Goal: Transaction & Acquisition: Book appointment/travel/reservation

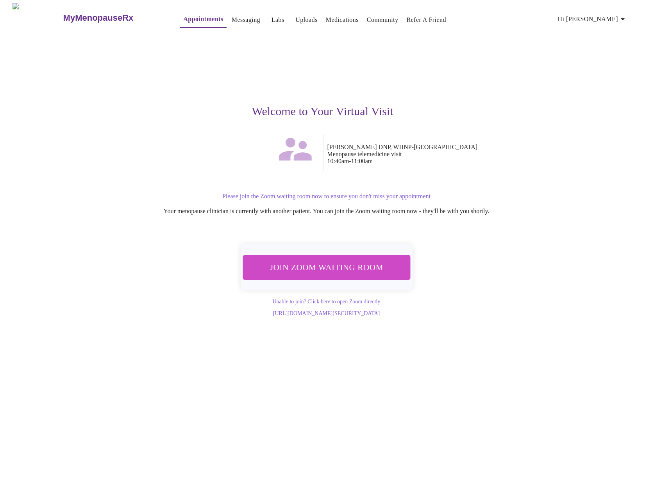
click at [364, 266] on span "Join Zoom Waiting Room" at bounding box center [326, 267] width 147 height 14
click at [339, 272] on button "Join Zoom Waiting Room" at bounding box center [326, 267] width 168 height 25
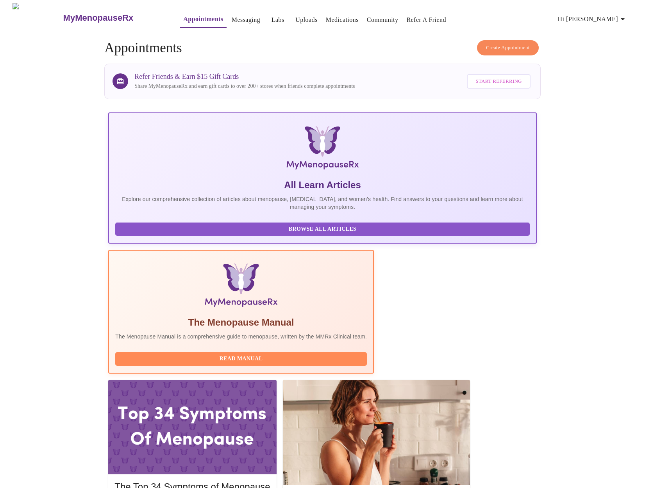
click at [501, 48] on span "Create Appointment" at bounding box center [508, 47] width 44 height 9
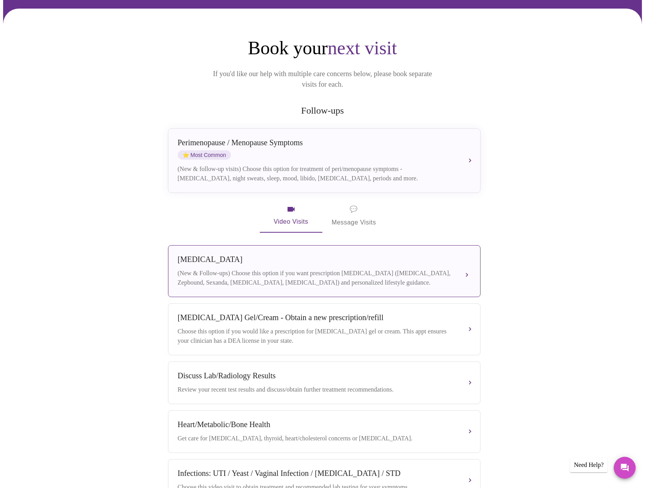
scroll to position [61, 0]
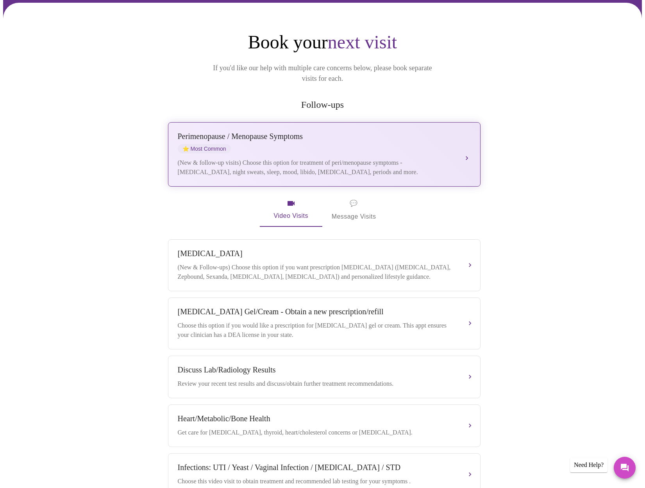
click at [406, 158] on div "(New & follow-up visits) Choose this option for treatment of peri/menopause sym…" at bounding box center [316, 167] width 277 height 19
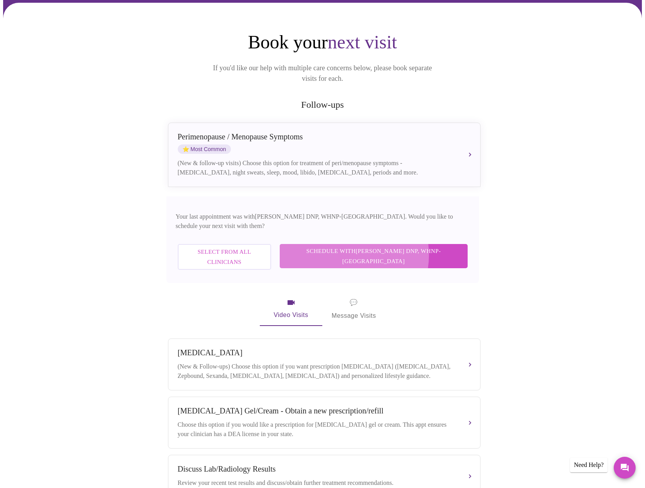
click at [382, 246] on span "Schedule with Laura Smith DNP, WHNP-BC" at bounding box center [373, 256] width 172 height 21
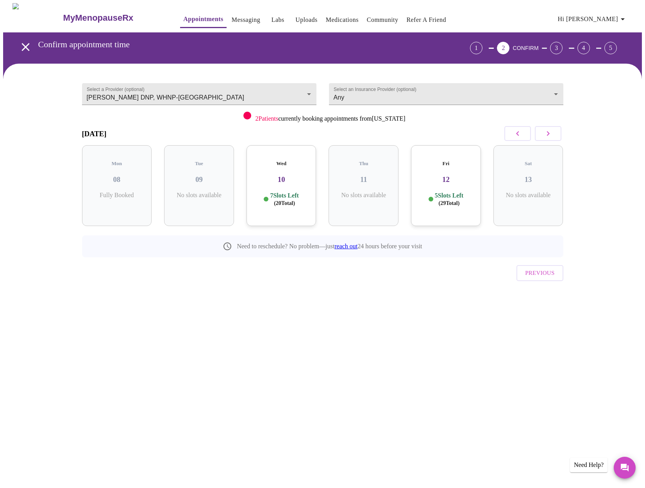
click at [545, 133] on icon "button" at bounding box center [547, 133] width 9 height 9
click at [550, 134] on icon "button" at bounding box center [547, 133] width 9 height 9
click at [550, 135] on icon "button" at bounding box center [547, 133] width 9 height 9
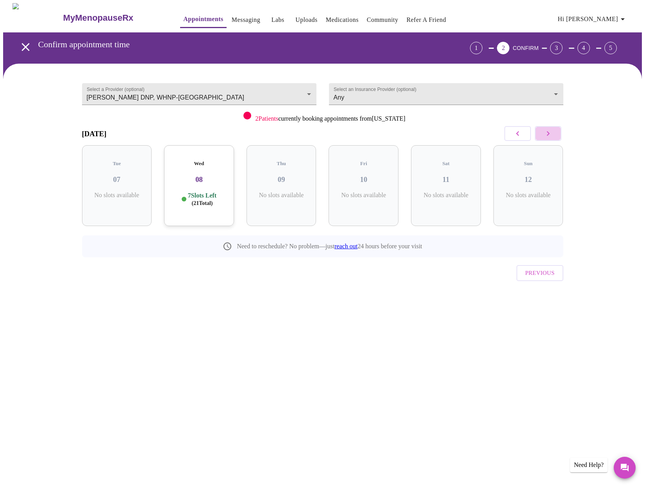
click at [550, 135] on icon "button" at bounding box center [547, 133] width 9 height 9
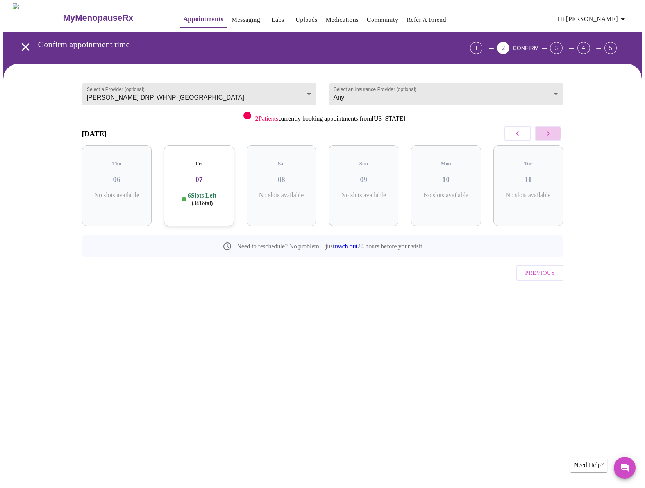
click at [550, 135] on icon "button" at bounding box center [547, 133] width 9 height 9
click at [530, 182] on div "Mon 17 10 Slots Left ( 38 Total)" at bounding box center [528, 185] width 70 height 81
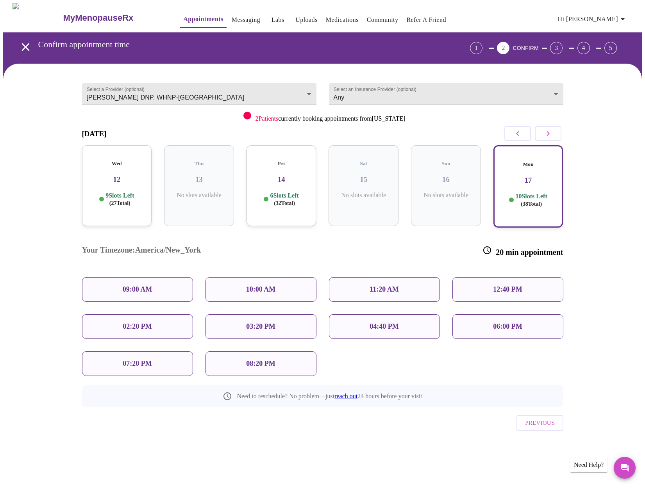
click at [241, 277] on div "10:00 AM" at bounding box center [260, 289] width 111 height 25
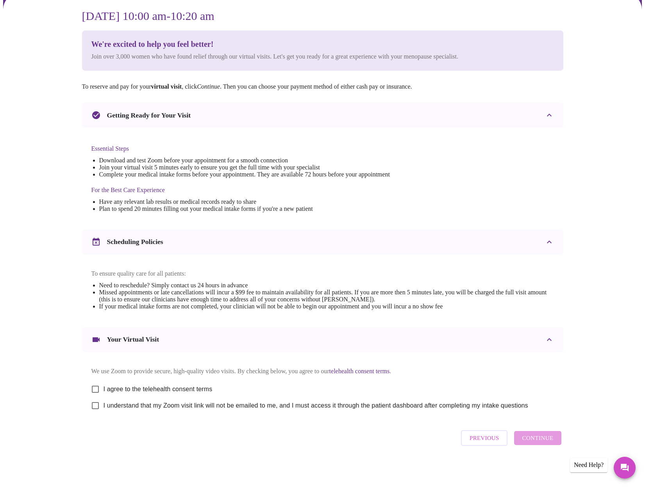
scroll to position [78, 0]
drag, startPoint x: 97, startPoint y: 386, endPoint x: 96, endPoint y: 391, distance: 5.2
click at [97, 386] on input "I agree to the telehealth consent terms" at bounding box center [95, 389] width 16 height 16
checkbox input "true"
click at [95, 407] on input "I understand that my Zoom visit link will not be emailed to me, and I must acce…" at bounding box center [95, 405] width 16 height 16
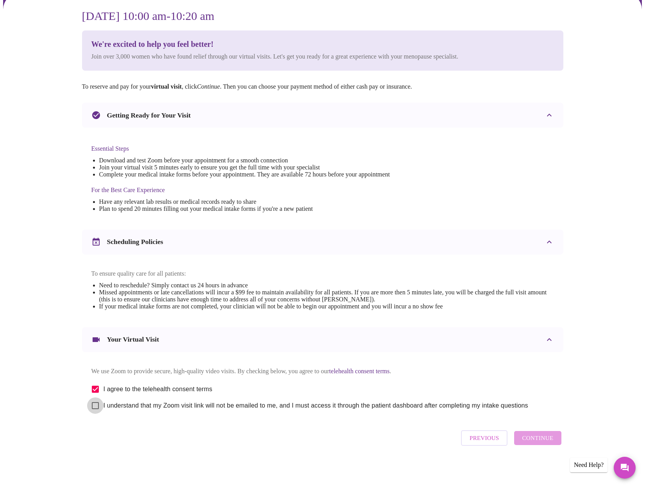
checkbox input "true"
click at [534, 443] on span "Continue" at bounding box center [537, 438] width 31 height 10
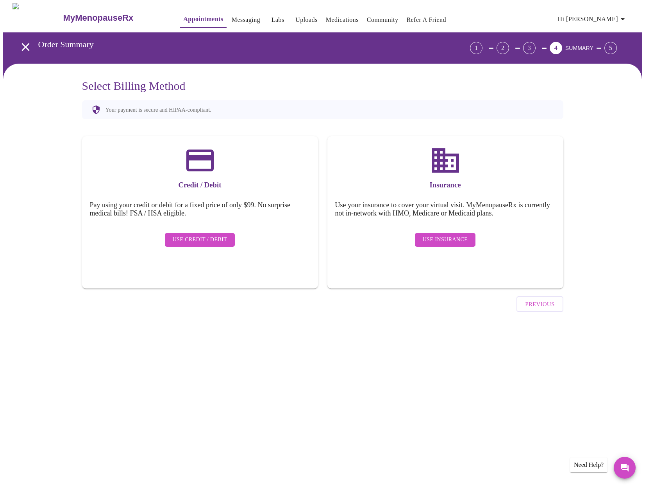
click at [430, 236] on span "Use Insurance" at bounding box center [444, 240] width 45 height 10
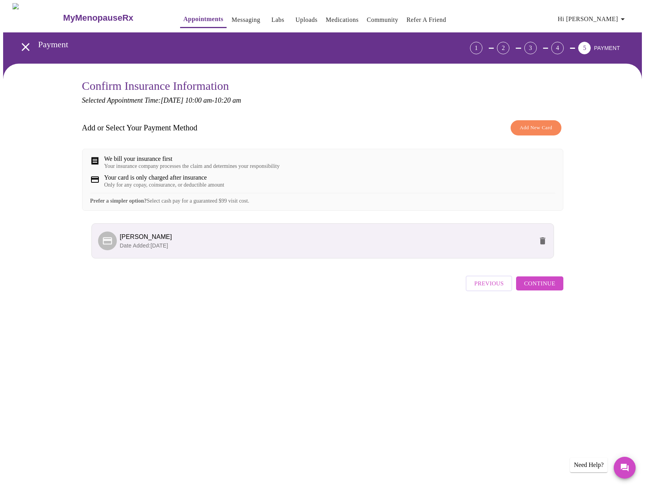
click at [549, 289] on span "Continue" at bounding box center [539, 283] width 31 height 10
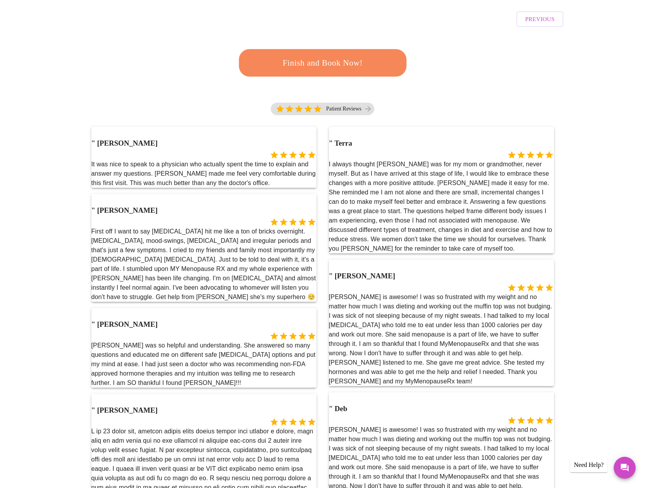
scroll to position [238, 0]
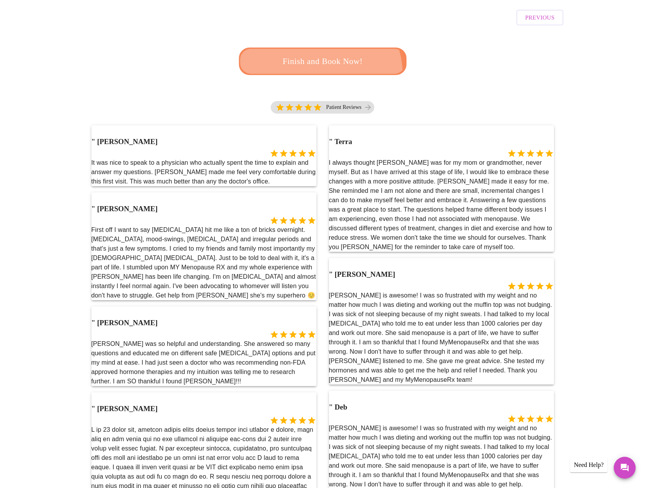
click at [320, 48] on button "Finish and Book Now!" at bounding box center [323, 61] width 168 height 27
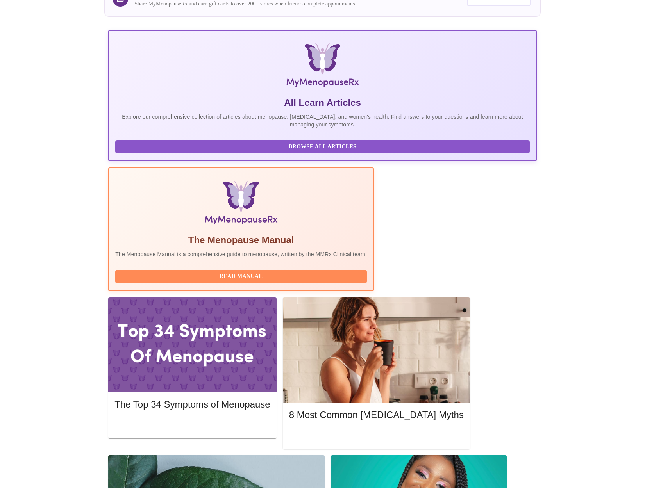
scroll to position [82, 0]
